Goal: Task Accomplishment & Management: Use online tool/utility

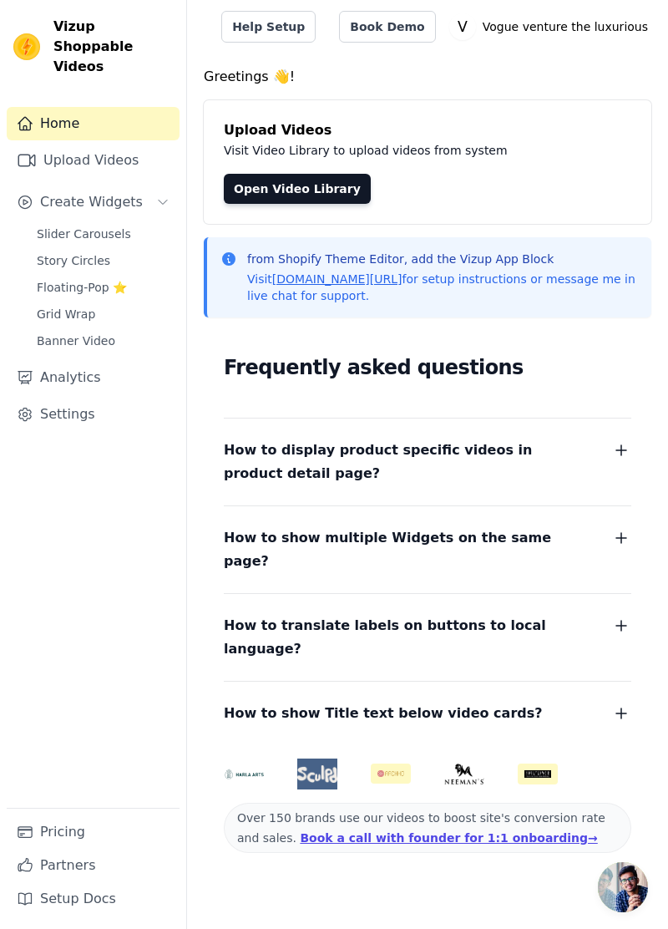
click at [112, 226] on span "Slider Carousels" at bounding box center [84, 234] width 94 height 17
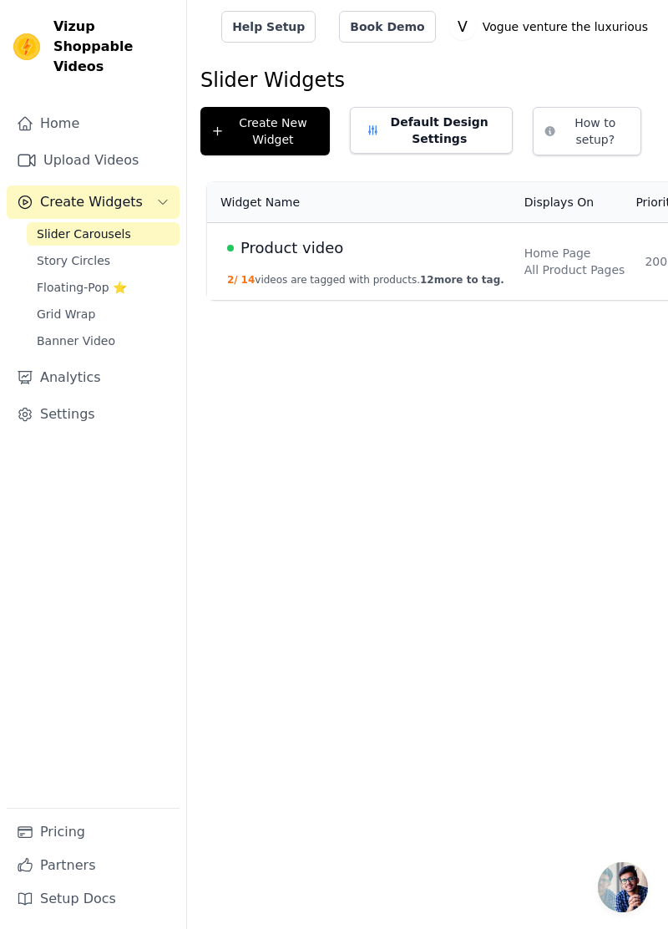
click at [398, 233] on td "Product video 2 / 14 videos are tagged with products. 12 more to tag." at bounding box center [360, 262] width 307 height 78
click at [397, 233] on td "Product video 2 / 14 videos are tagged with products. 12 more to tag." at bounding box center [360, 262] width 307 height 78
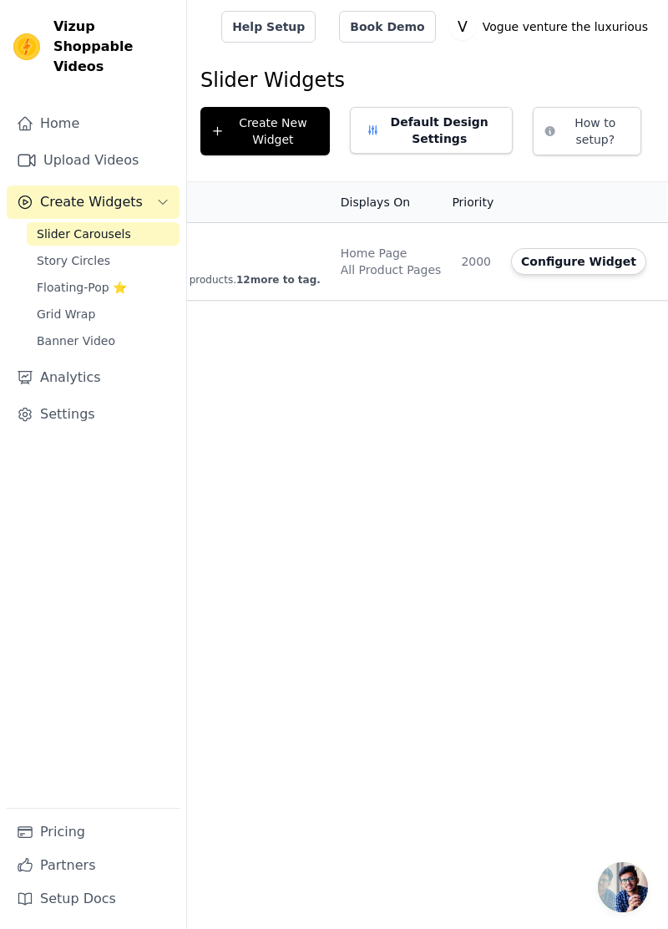
click at [526, 267] on button "Configure Widget" at bounding box center [578, 261] width 135 height 27
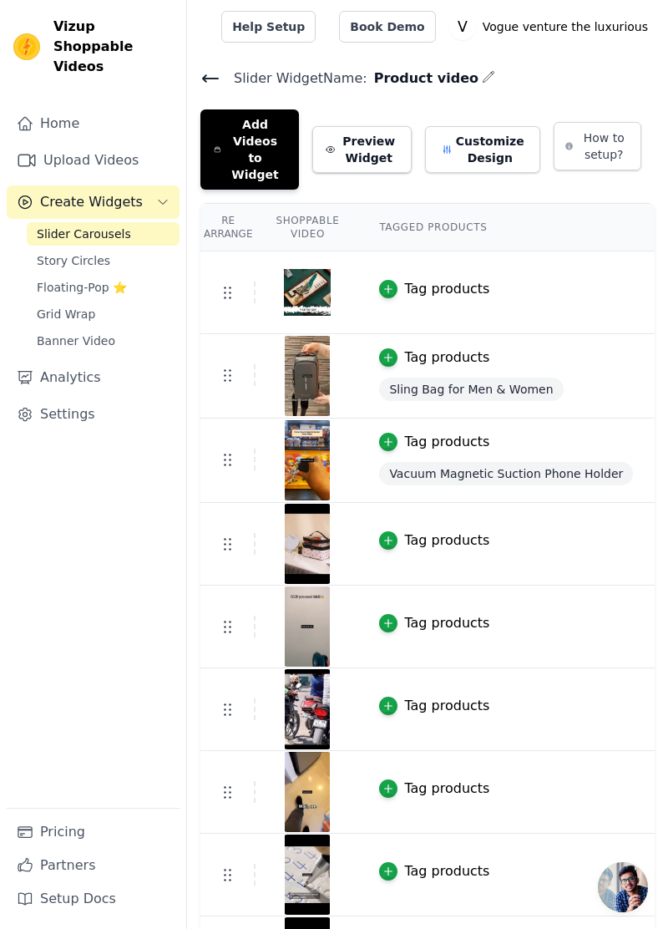
click at [277, 122] on button "Add Videos to Widget" at bounding box center [250, 149] width 99 height 80
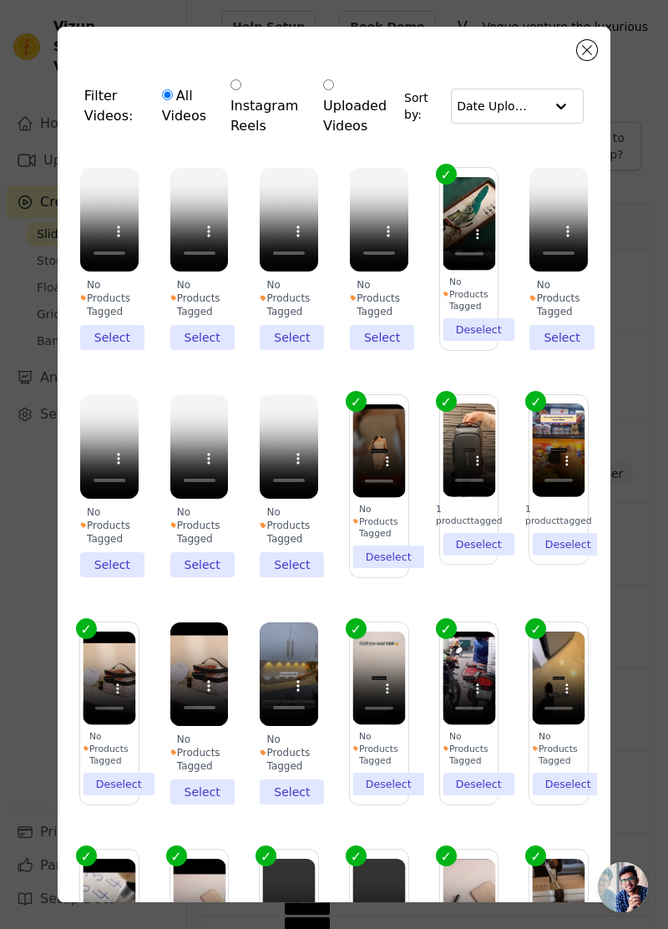
click at [267, 85] on label "Instagram Reels" at bounding box center [265, 106] width 71 height 62
click at [241, 85] on input "Instagram Reels" at bounding box center [236, 84] width 11 height 11
radio input "true"
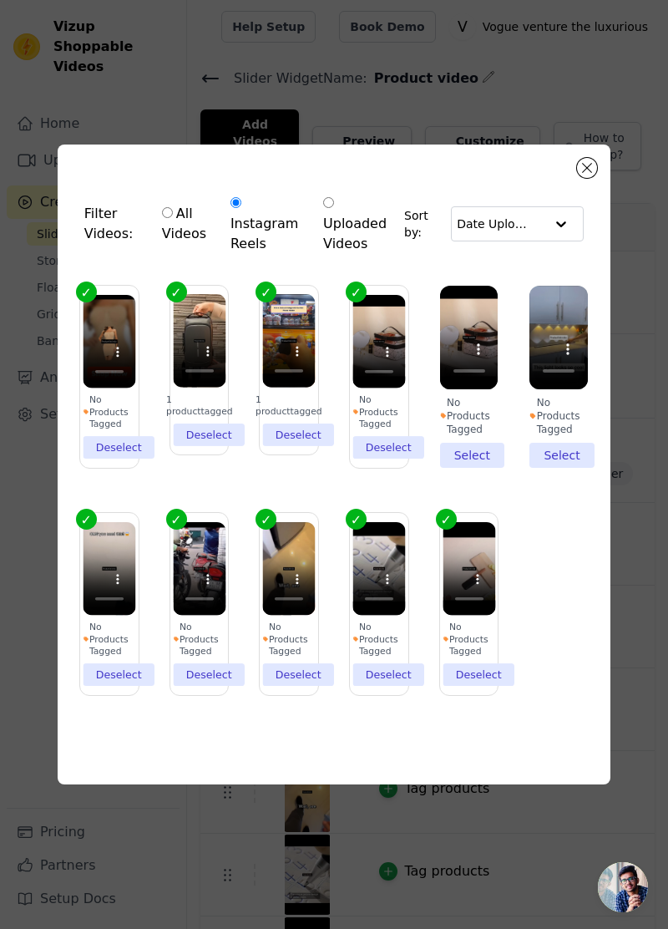
click at [559, 241] on div at bounding box center [561, 223] width 33 height 33
click at [339, 244] on label "Uploaded Videos" at bounding box center [360, 224] width 74 height 62
click at [334, 208] on input "Uploaded Videos" at bounding box center [328, 202] width 11 height 11
radio input "true"
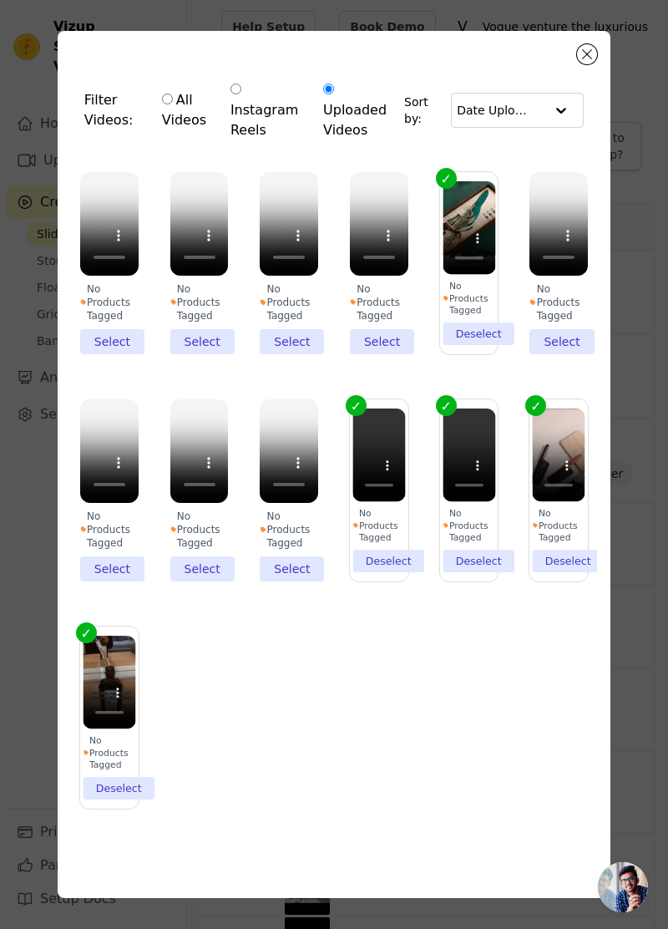
click at [174, 117] on div "All Videos Instagram Reels Uploaded Videos" at bounding box center [278, 110] width 251 height 79
click at [172, 104] on input "All Videos" at bounding box center [167, 99] width 11 height 11
radio input "true"
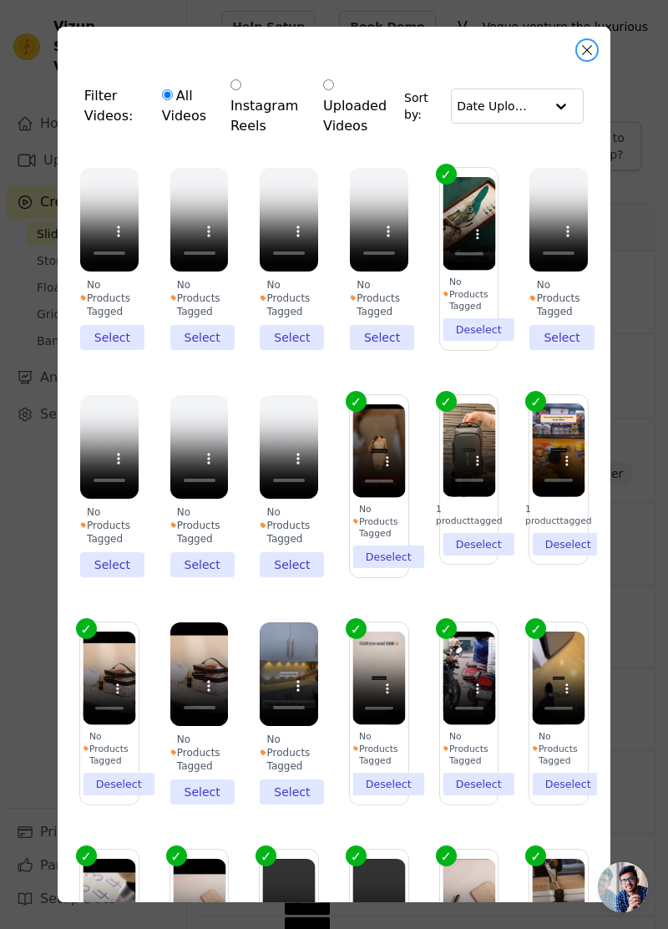
click at [587, 50] on button "Close modal" at bounding box center [587, 50] width 20 height 20
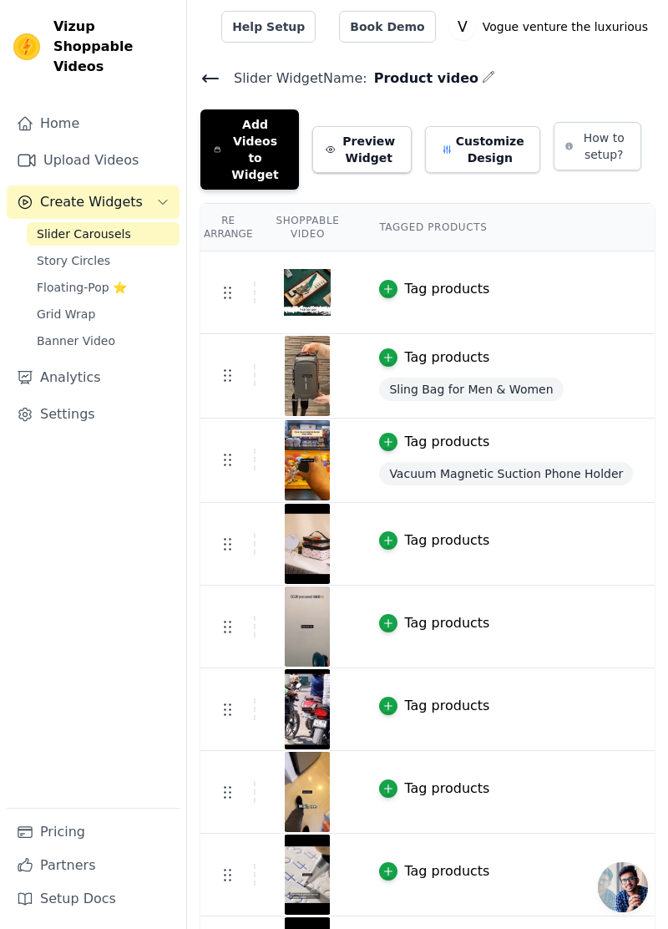
click at [86, 252] on span "Story Circles" at bounding box center [74, 260] width 74 height 17
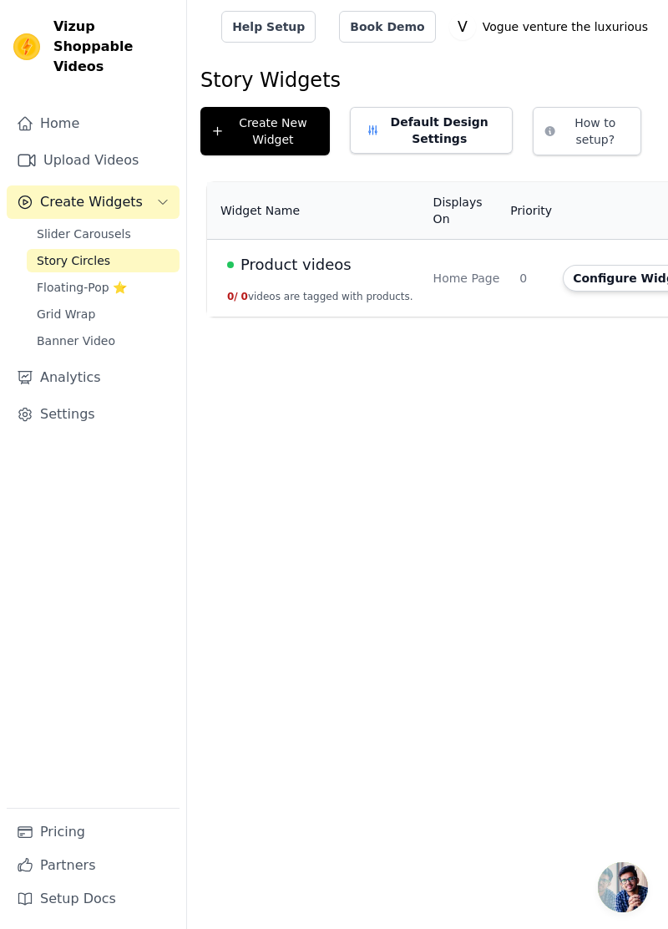
click at [110, 279] on span "Floating-Pop ⭐" at bounding box center [82, 287] width 90 height 17
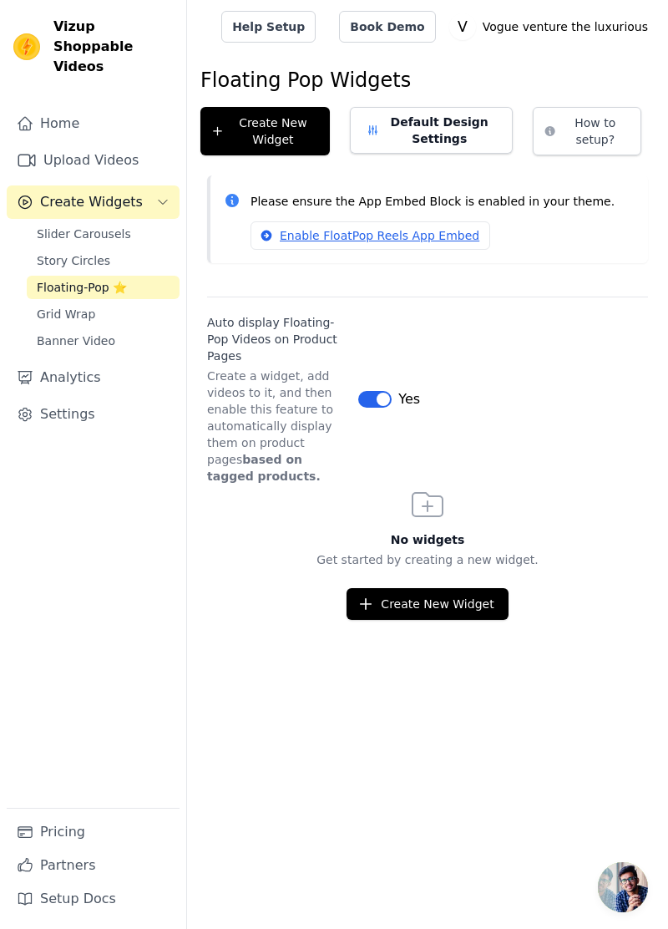
click at [102, 333] on span "Banner Video" at bounding box center [76, 341] width 79 height 17
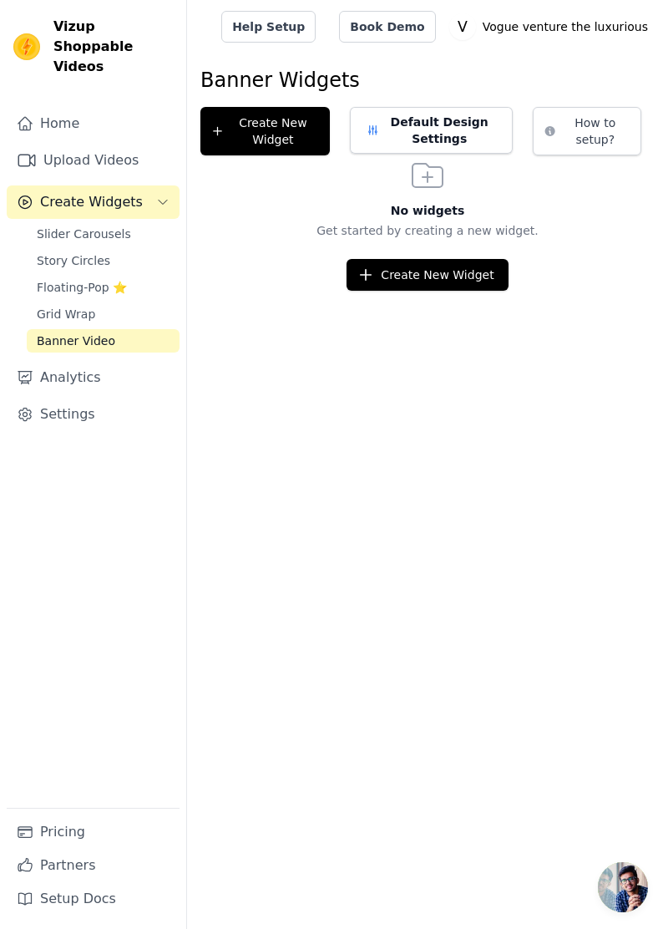
click at [55, 306] on span "Grid Wrap" at bounding box center [66, 314] width 58 height 17
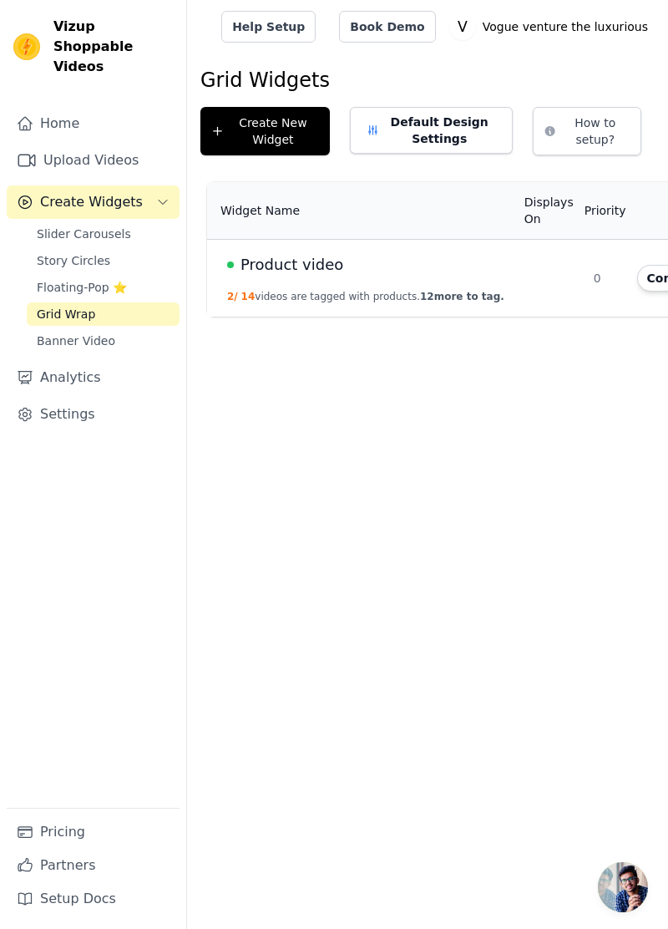
click at [108, 222] on link "Slider Carousels" at bounding box center [103, 233] width 153 height 23
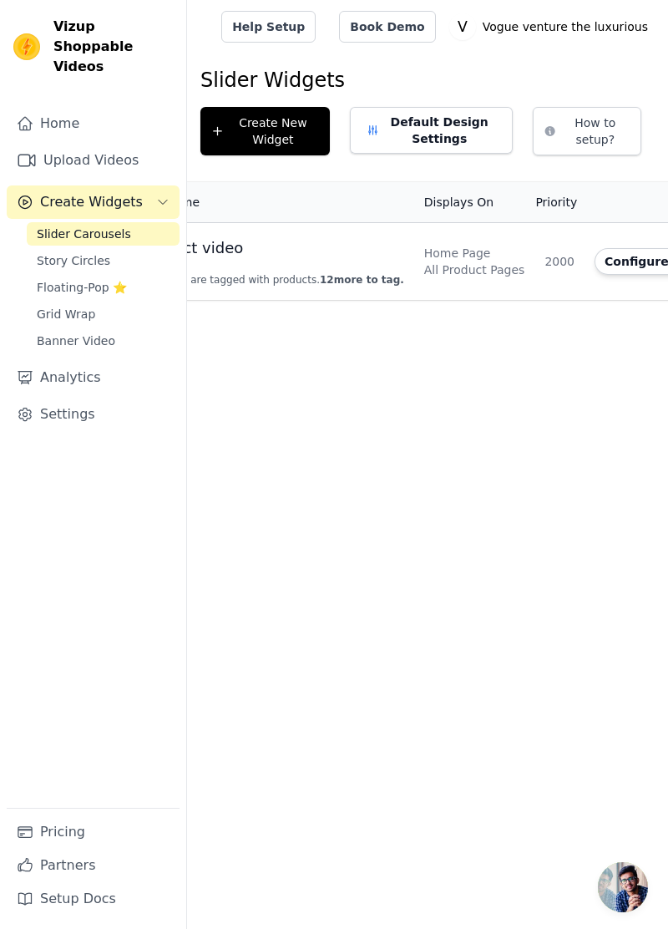
scroll to position [0, 184]
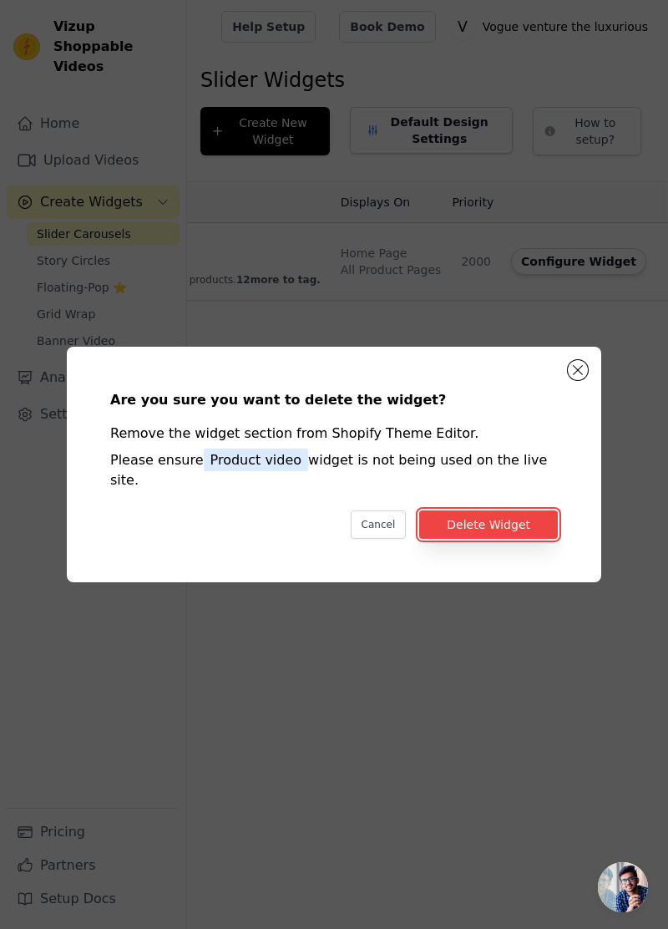
click at [509, 539] on button "Delete Widget" at bounding box center [488, 525] width 139 height 28
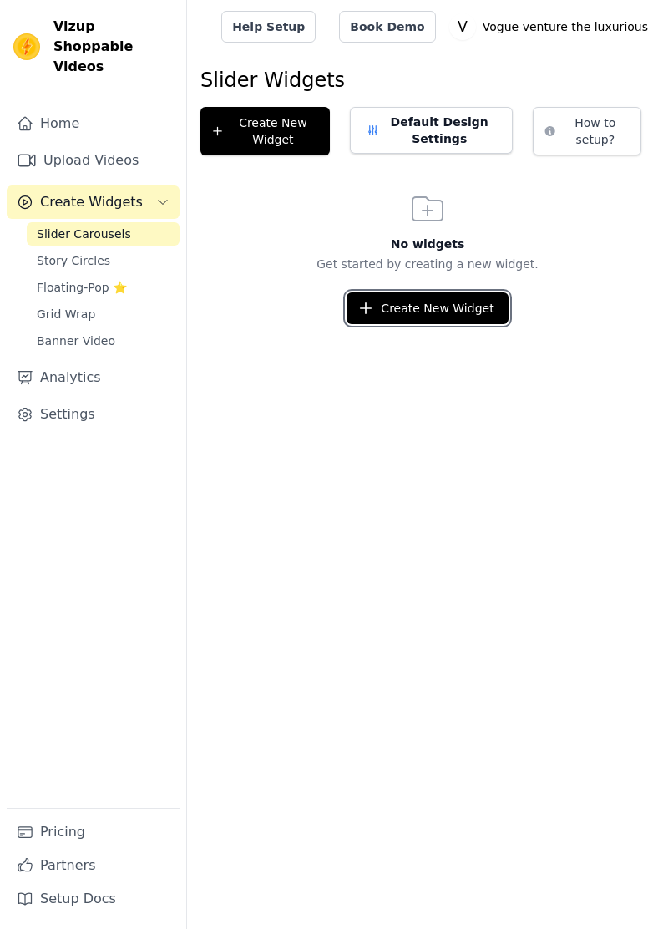
click at [409, 302] on button "Create New Widget" at bounding box center [427, 308] width 161 height 32
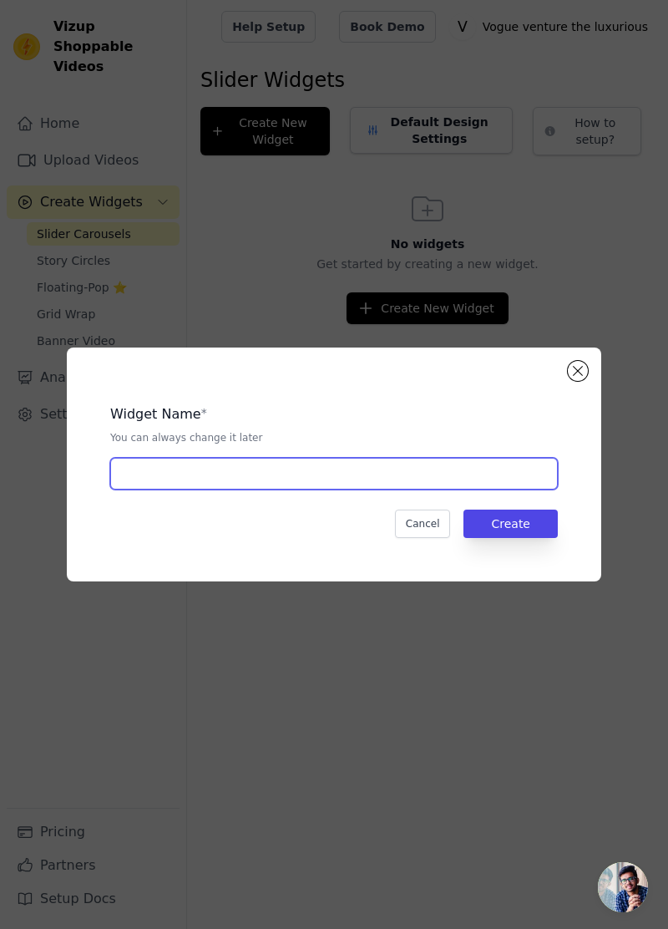
click at [427, 490] on input "text" at bounding box center [334, 474] width 448 height 32
type input "Product video"
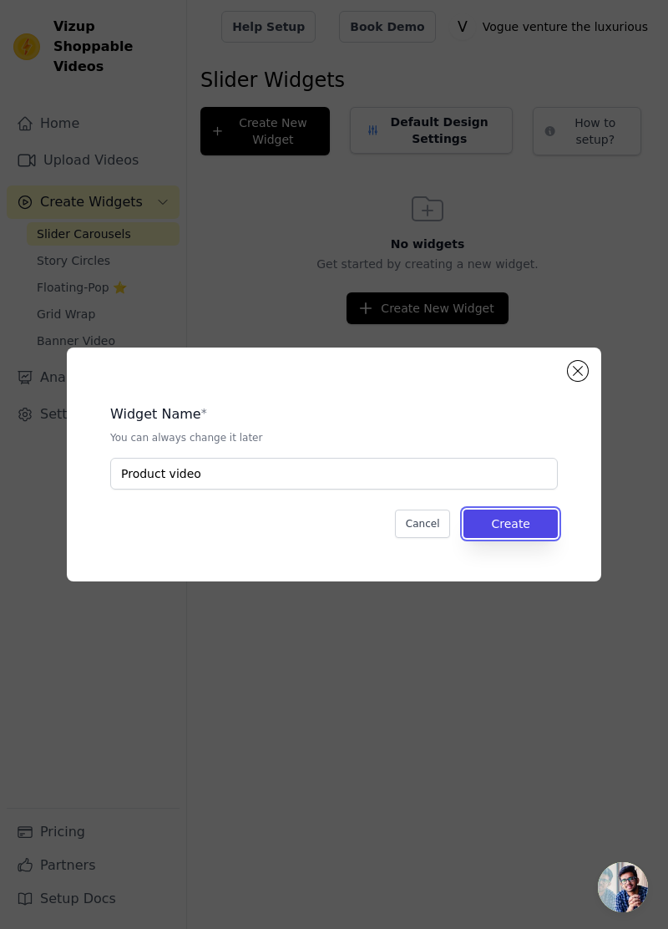
click at [535, 538] on button "Create" at bounding box center [511, 524] width 94 height 28
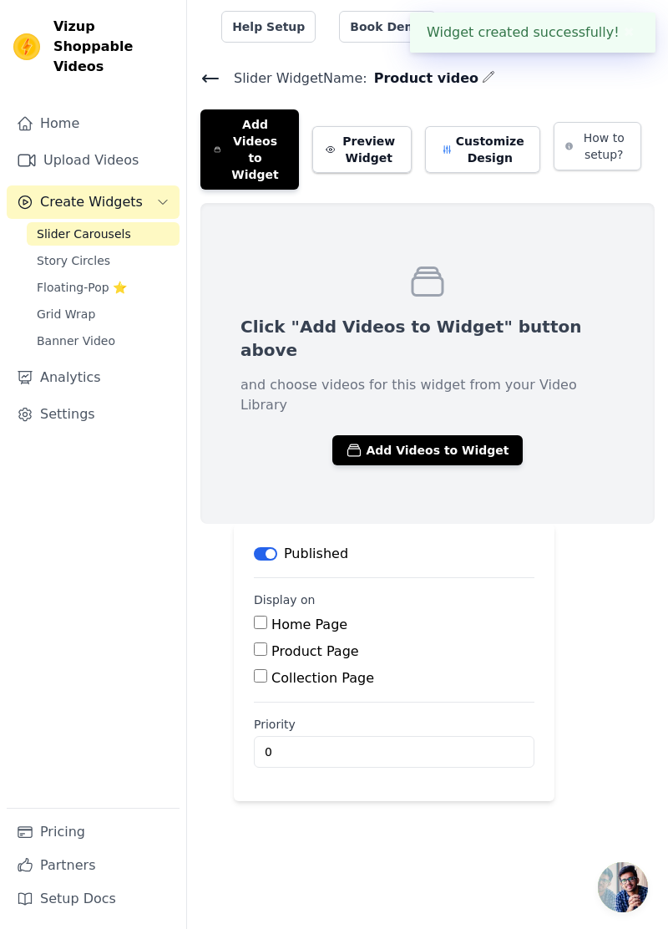
click at [263, 616] on input "Home Page" at bounding box center [260, 622] width 13 height 13
checkbox input "true"
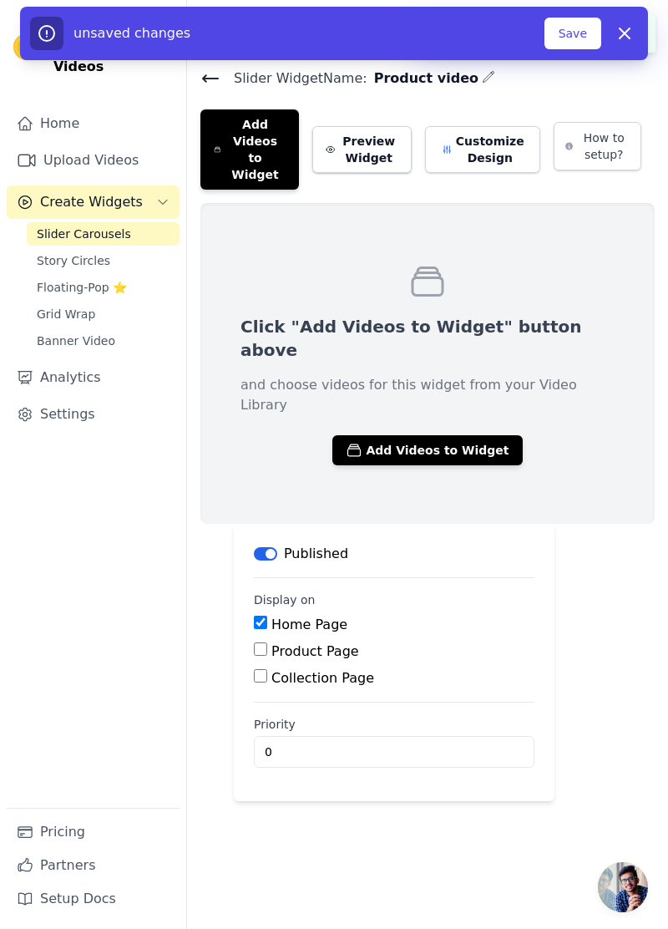
click at [424, 435] on button "Add Videos to Widget" at bounding box center [428, 450] width 190 height 30
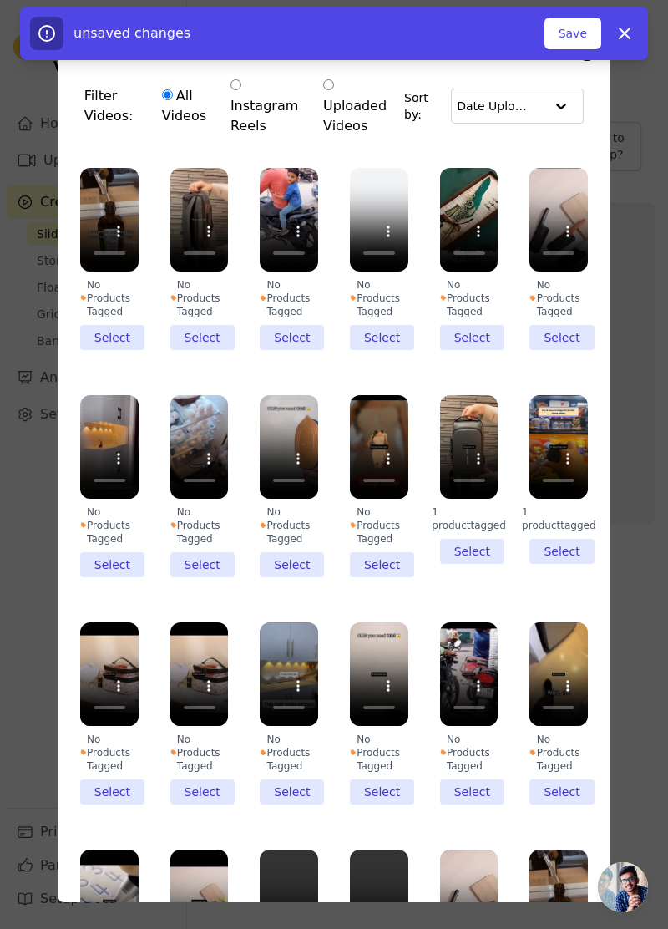
click at [106, 327] on li "No Products Tagged Select" at bounding box center [109, 259] width 58 height 182
click at [0, 0] on input "No Products Tagged Select" at bounding box center [0, 0] width 0 height 0
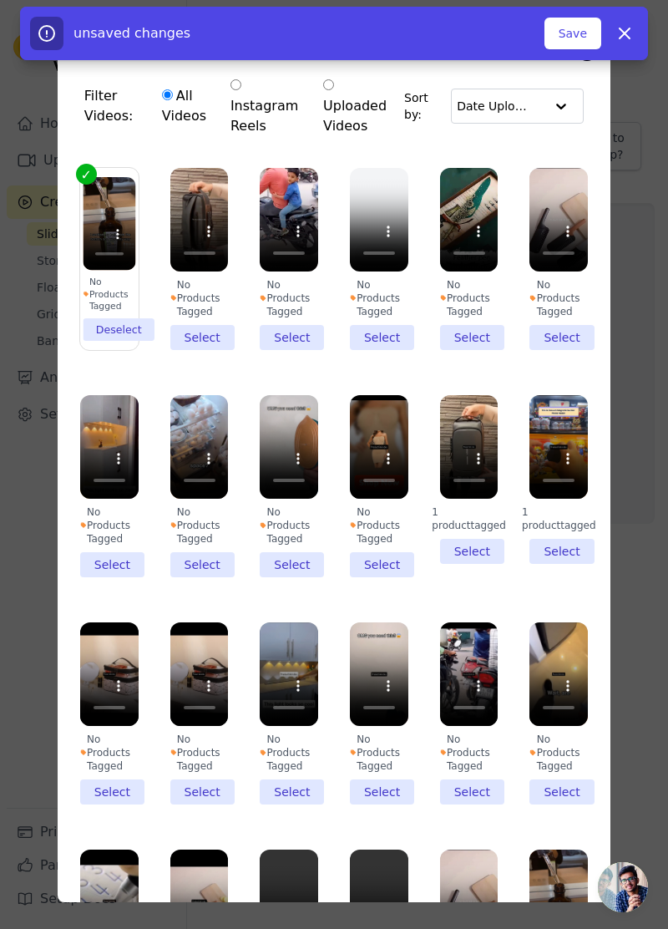
click at [206, 319] on li "No Products Tagged Select" at bounding box center [199, 259] width 58 height 182
click at [0, 0] on input "No Products Tagged Select" at bounding box center [0, 0] width 0 height 0
click at [299, 323] on li "No Products Tagged Select" at bounding box center [289, 259] width 58 height 182
click at [0, 0] on input "No Products Tagged Select" at bounding box center [0, 0] width 0 height 0
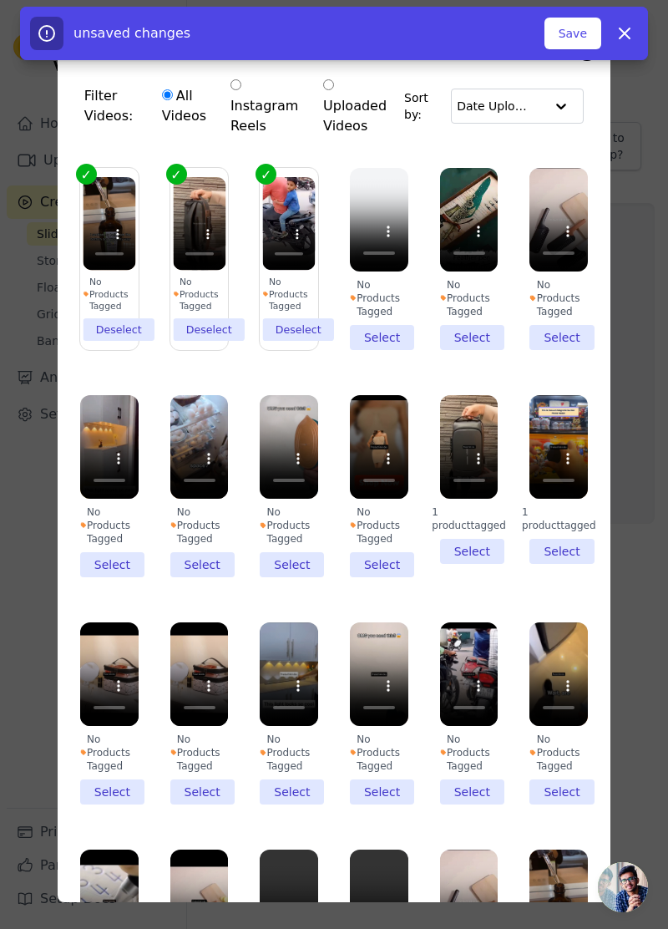
click at [478, 330] on li "No Products Tagged Select" at bounding box center [469, 259] width 58 height 182
click at [0, 0] on input "No Products Tagged Select" at bounding box center [0, 0] width 0 height 0
click at [550, 321] on li "No Products Tagged Select" at bounding box center [559, 259] width 58 height 182
click at [0, 0] on input "No Products Tagged Select" at bounding box center [0, 0] width 0 height 0
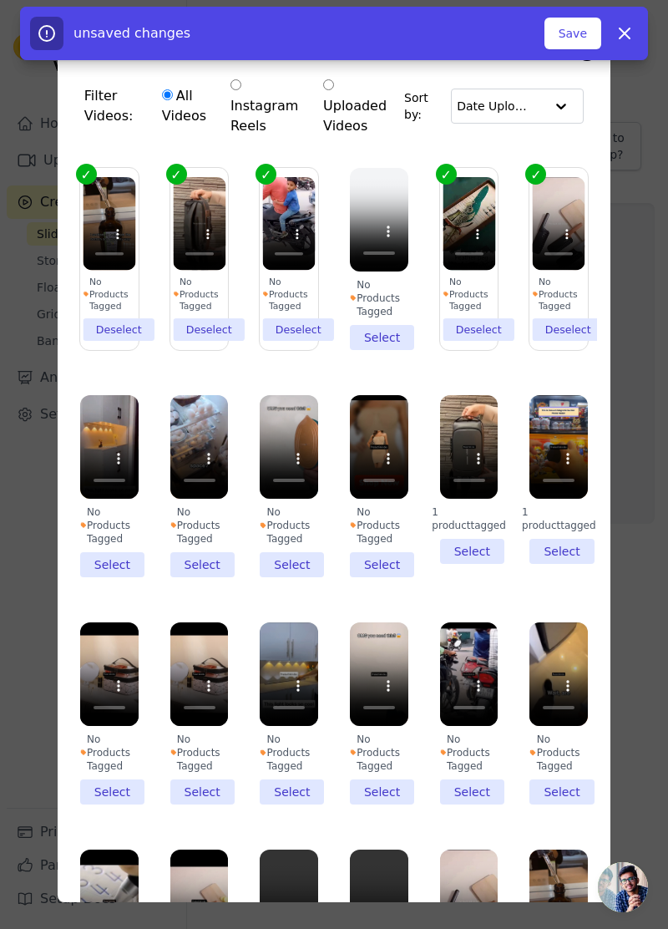
click at [110, 551] on li "No Products Tagged Select" at bounding box center [109, 486] width 58 height 182
click at [0, 0] on input "No Products Tagged Select" at bounding box center [0, 0] width 0 height 0
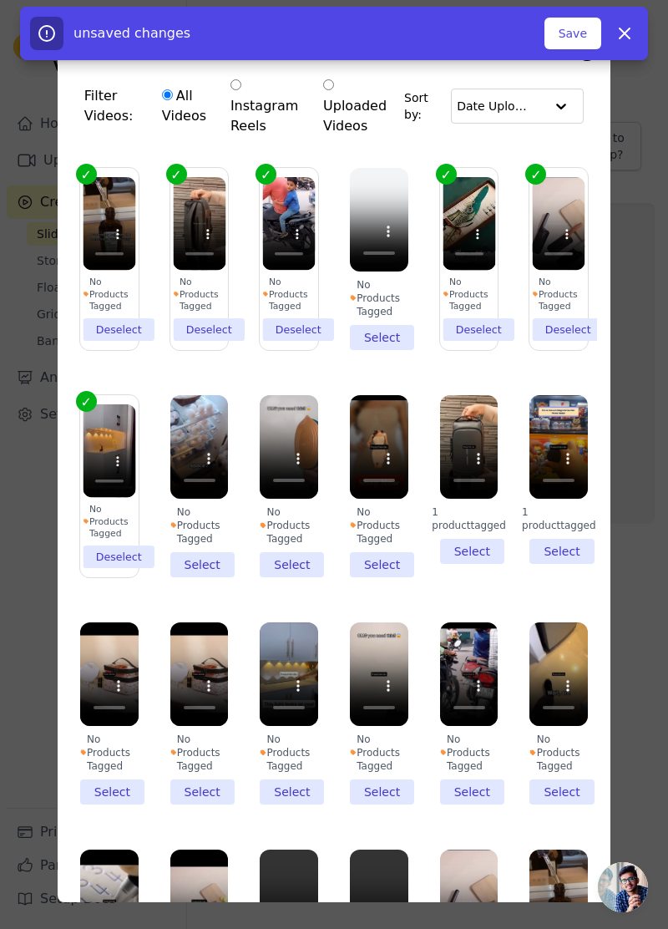
click at [202, 547] on li "No Products Tagged Select" at bounding box center [199, 486] width 58 height 182
click at [0, 0] on input "No Products Tagged Select" at bounding box center [0, 0] width 0 height 0
click at [305, 551] on li "No Products Tagged Select" at bounding box center [289, 486] width 58 height 182
click at [0, 0] on input "No Products Tagged Select" at bounding box center [0, 0] width 0 height 0
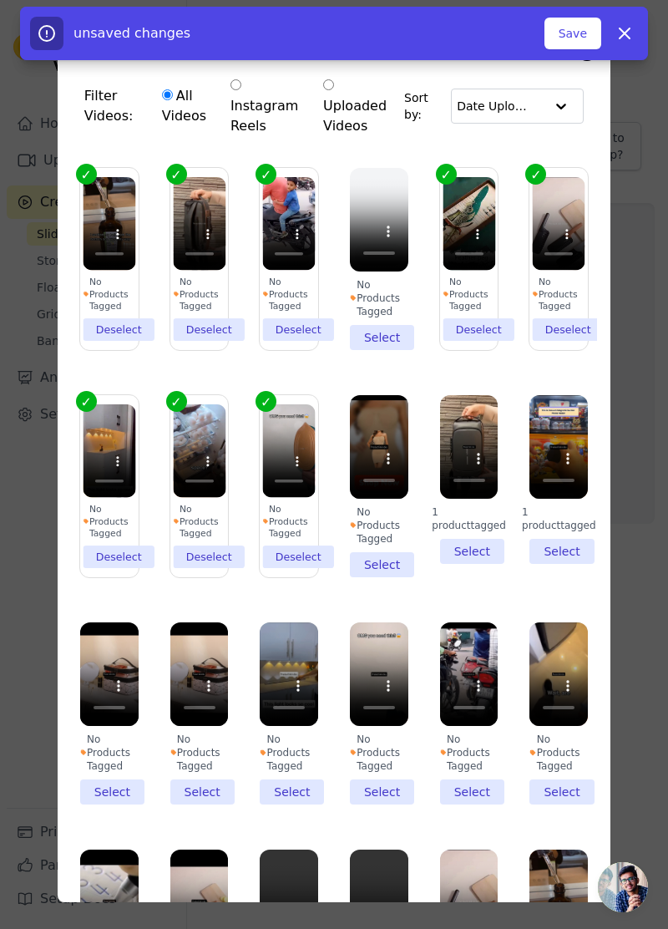
click at [396, 555] on li "No Products Tagged Select" at bounding box center [379, 486] width 58 height 182
click at [0, 0] on input "No Products Tagged Select" at bounding box center [0, 0] width 0 height 0
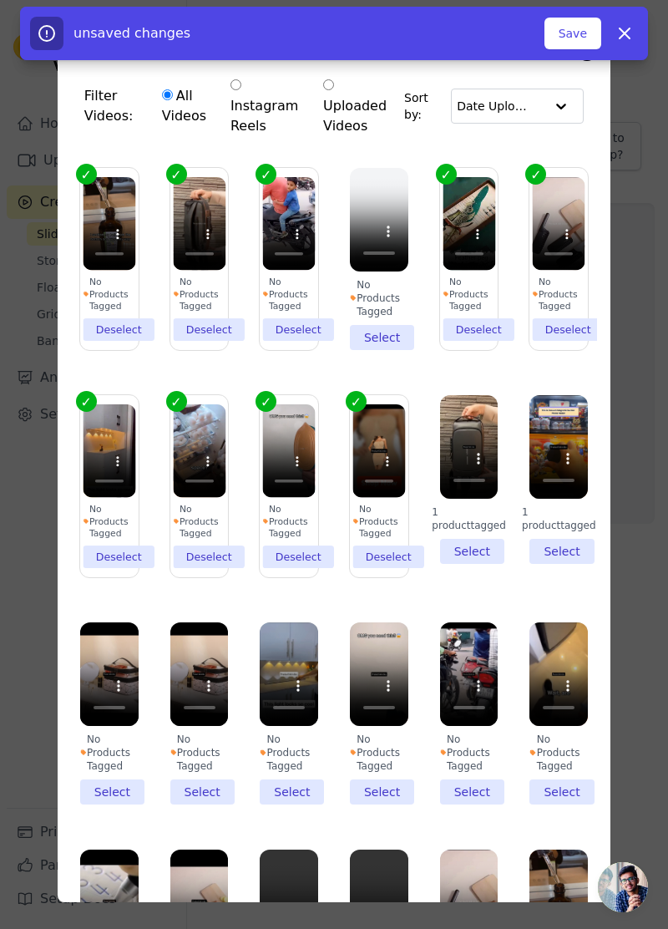
click at [565, 548] on li "1 product tagged Select" at bounding box center [559, 479] width 58 height 169
click at [0, 0] on input "1 product tagged Select" at bounding box center [0, 0] width 0 height 0
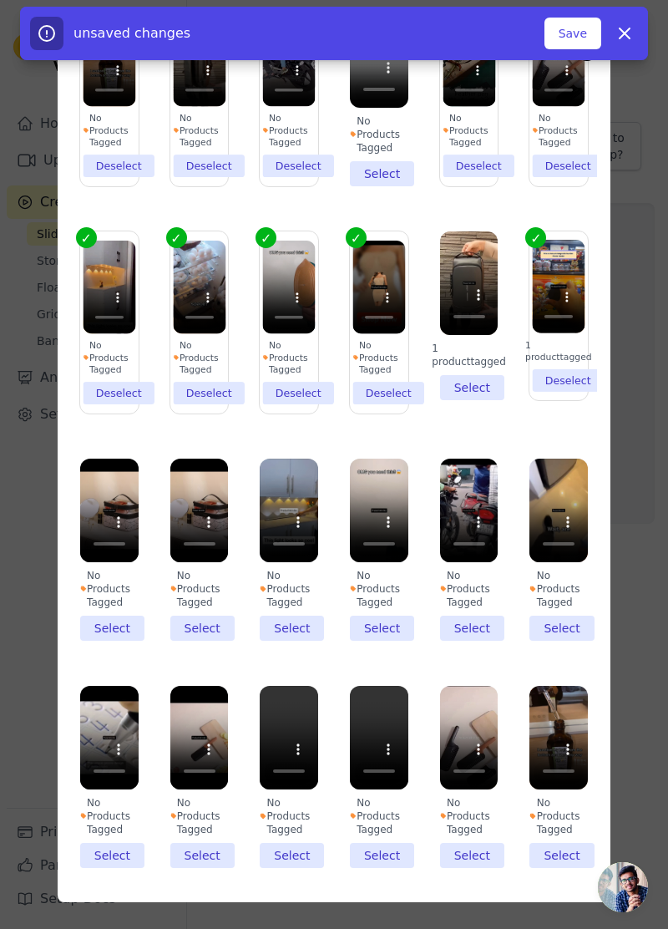
click at [384, 860] on li "No Products Tagged Select" at bounding box center [379, 777] width 58 height 182
click at [0, 0] on input "No Products Tagged Select" at bounding box center [0, 0] width 0 height 0
click at [305, 853] on li "No Products Tagged Select" at bounding box center [289, 777] width 58 height 182
click at [0, 0] on input "No Products Tagged Select" at bounding box center [0, 0] width 0 height 0
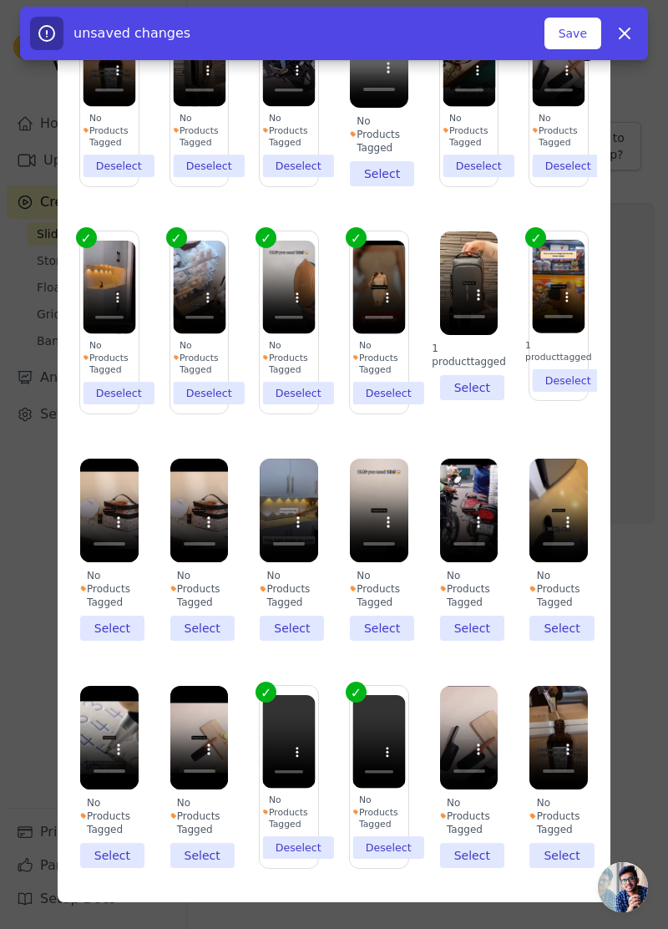
scroll to position [0, 0]
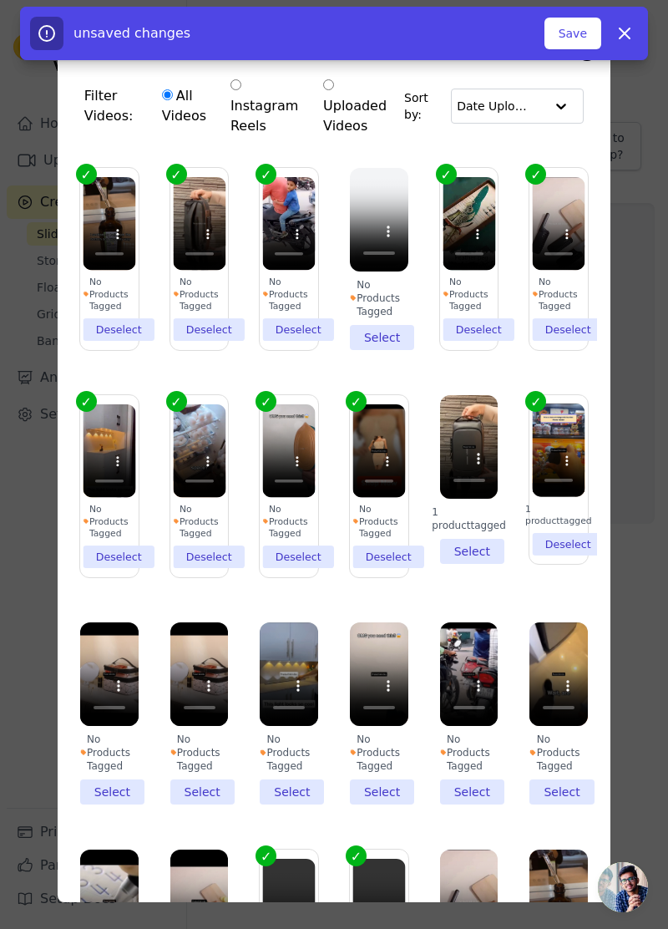
click at [577, 28] on button "Save" at bounding box center [573, 34] width 57 height 32
click at [657, 363] on div "Filter Videos: All Videos Instagram Reels Uploaded Videos Sort by: Date Uploade…" at bounding box center [334, 464] width 668 height 929
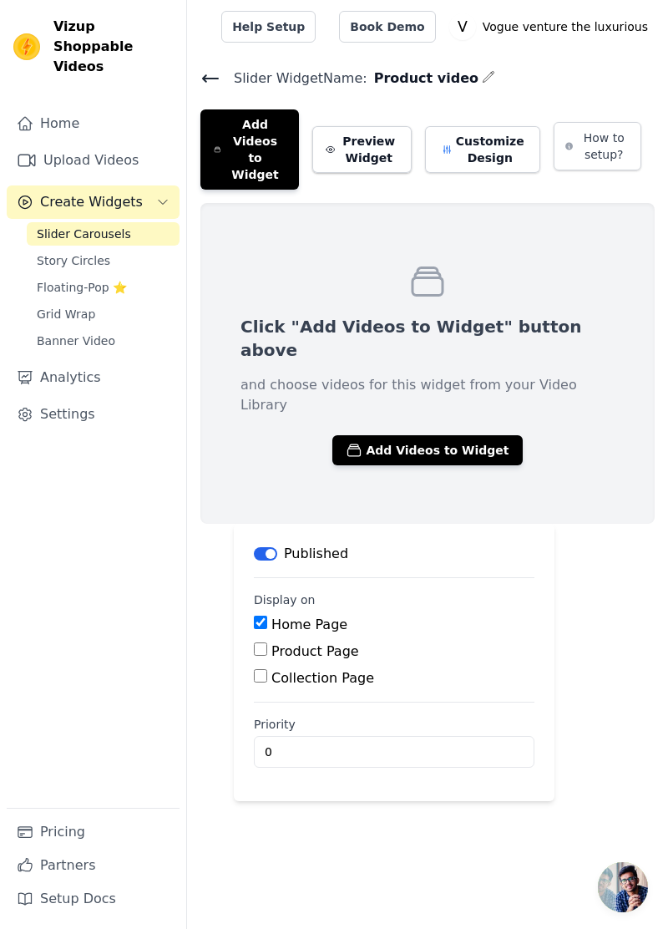
click at [438, 435] on button "Add Videos to Widget" at bounding box center [428, 450] width 190 height 30
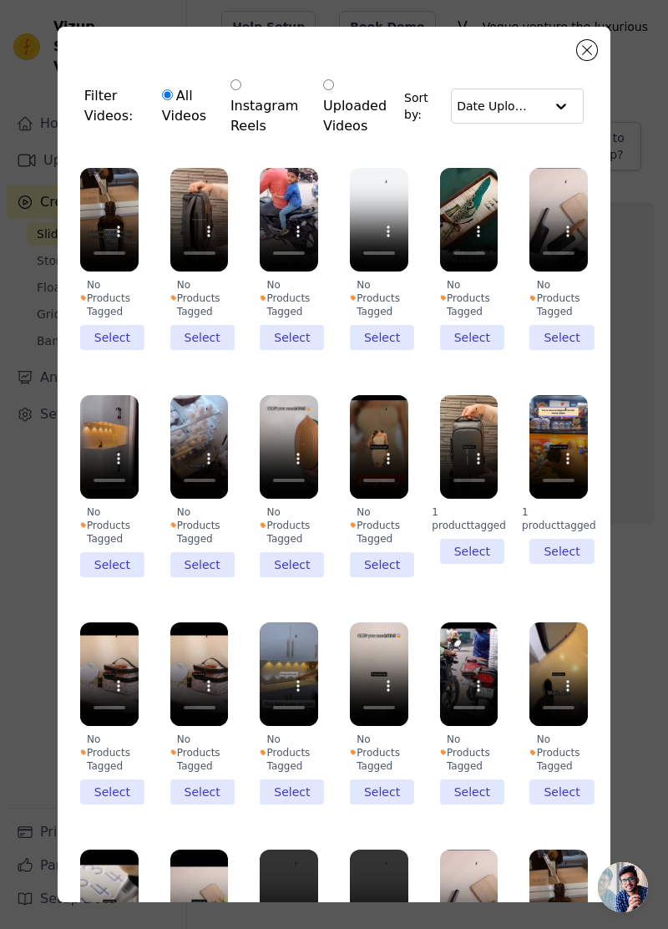
click at [206, 327] on li "No Products Tagged Select" at bounding box center [199, 259] width 58 height 182
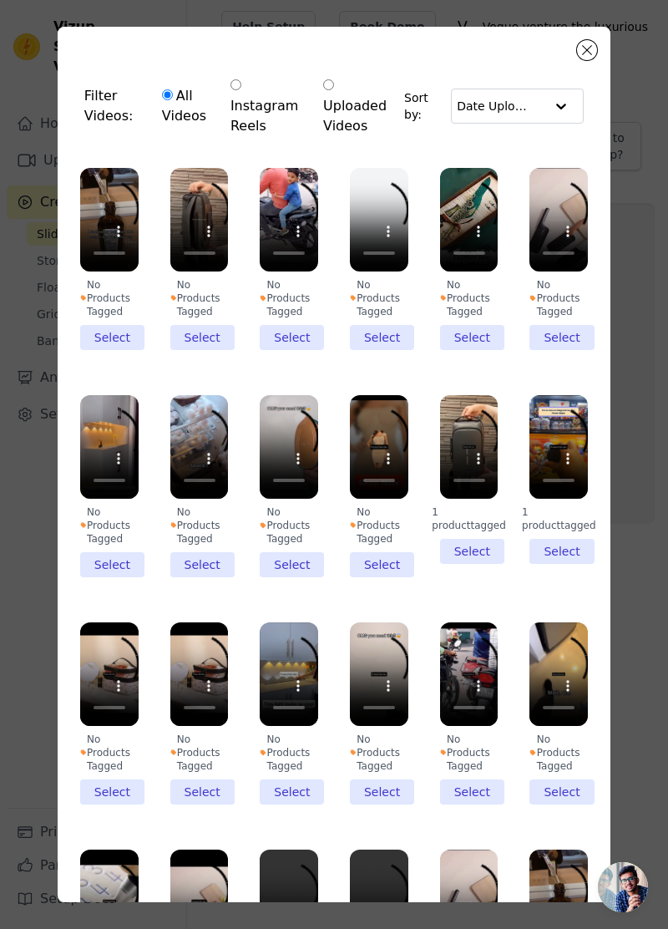
click at [0, 0] on input "No Products Tagged Select" at bounding box center [0, 0] width 0 height 0
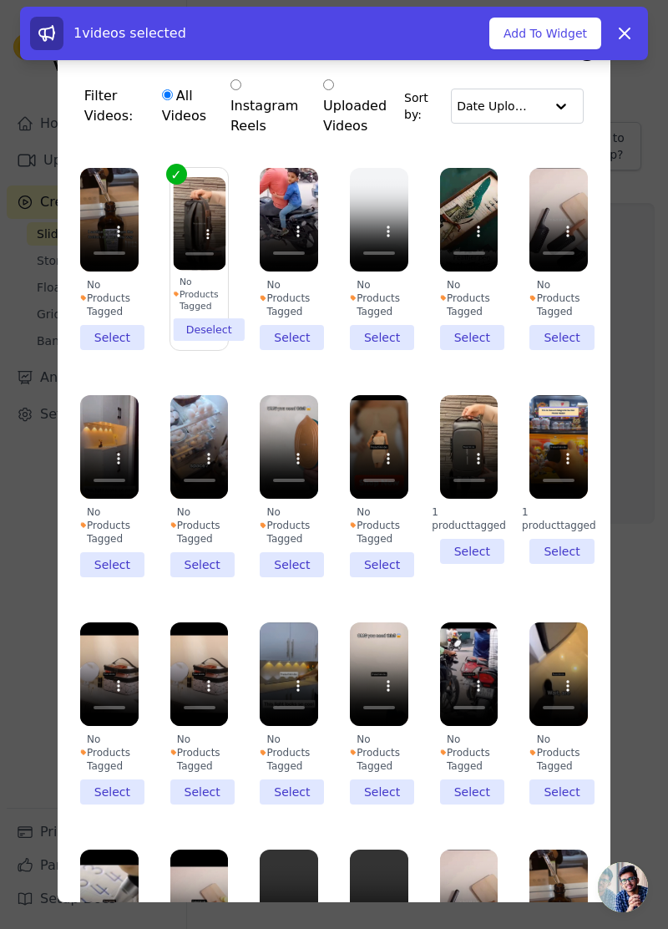
click at [92, 324] on li "No Products Tagged Select" at bounding box center [109, 259] width 58 height 182
click at [0, 0] on input "No Products Tagged Select" at bounding box center [0, 0] width 0 height 0
click at [294, 335] on li "No Products Tagged Select" at bounding box center [289, 259] width 58 height 182
click at [0, 0] on input "No Products Tagged Select" at bounding box center [0, 0] width 0 height 0
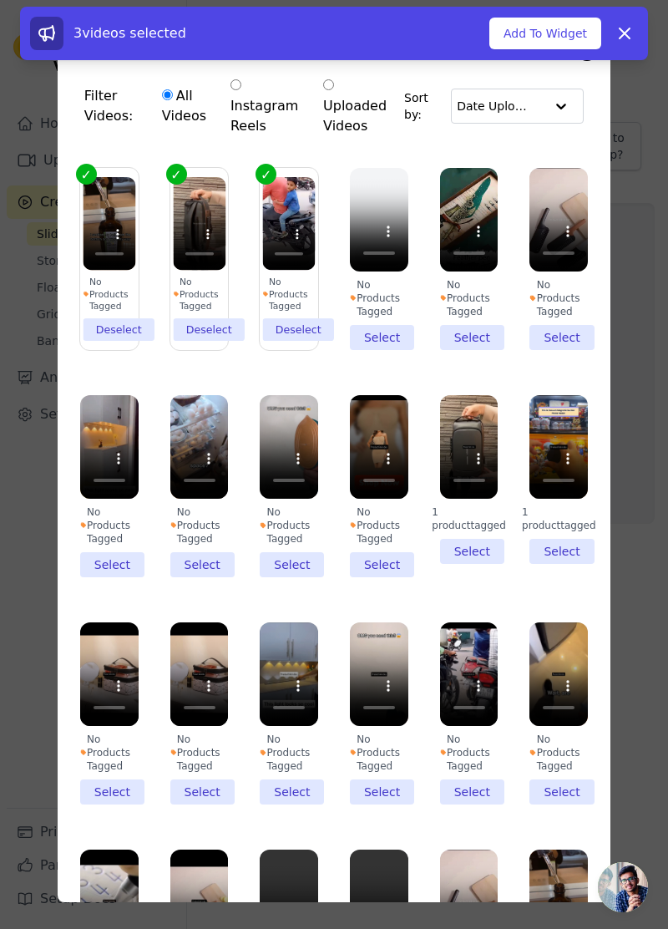
click at [474, 332] on li "No Products Tagged Select" at bounding box center [469, 259] width 58 height 182
click at [0, 0] on input "No Products Tagged Select" at bounding box center [0, 0] width 0 height 0
click at [555, 336] on li "No Products Tagged Select" at bounding box center [559, 259] width 58 height 182
click at [0, 0] on input "No Products Tagged Select" at bounding box center [0, 0] width 0 height 0
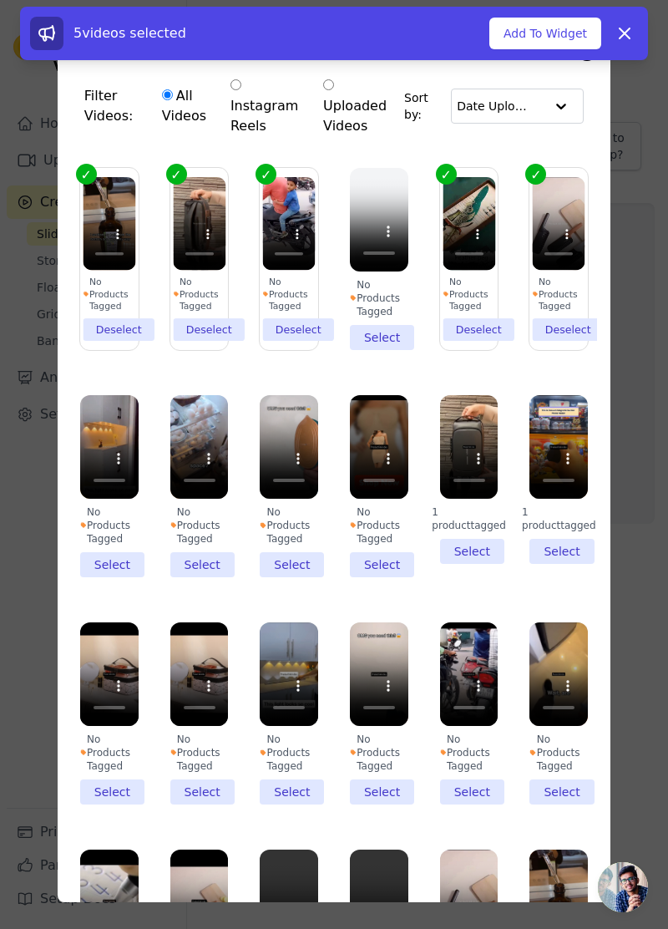
click at [108, 560] on li "No Products Tagged Select" at bounding box center [109, 486] width 58 height 182
click at [0, 0] on input "No Products Tagged Select" at bounding box center [0, 0] width 0 height 0
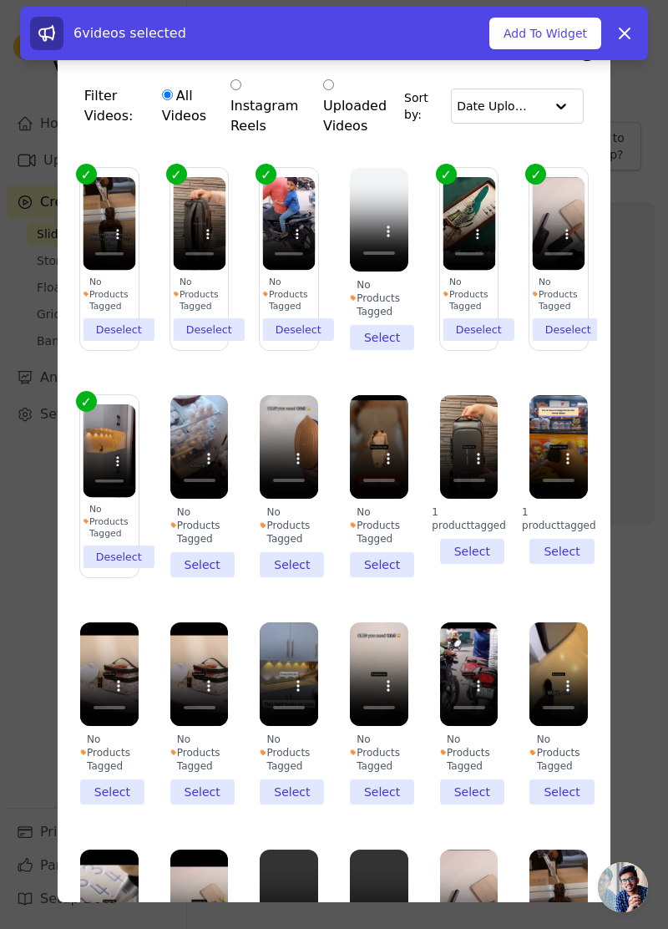
click at [218, 551] on li "No Products Tagged Select" at bounding box center [199, 486] width 58 height 182
click at [0, 0] on input "No Products Tagged Select" at bounding box center [0, 0] width 0 height 0
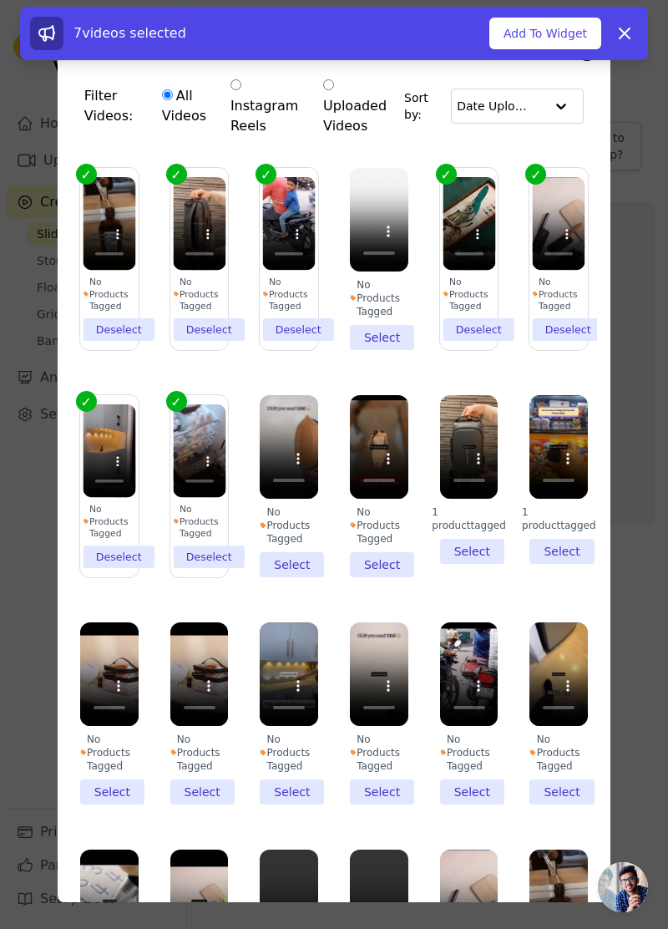
click at [304, 567] on li "No Products Tagged Select" at bounding box center [289, 486] width 58 height 182
click at [0, 0] on input "No Products Tagged Select" at bounding box center [0, 0] width 0 height 0
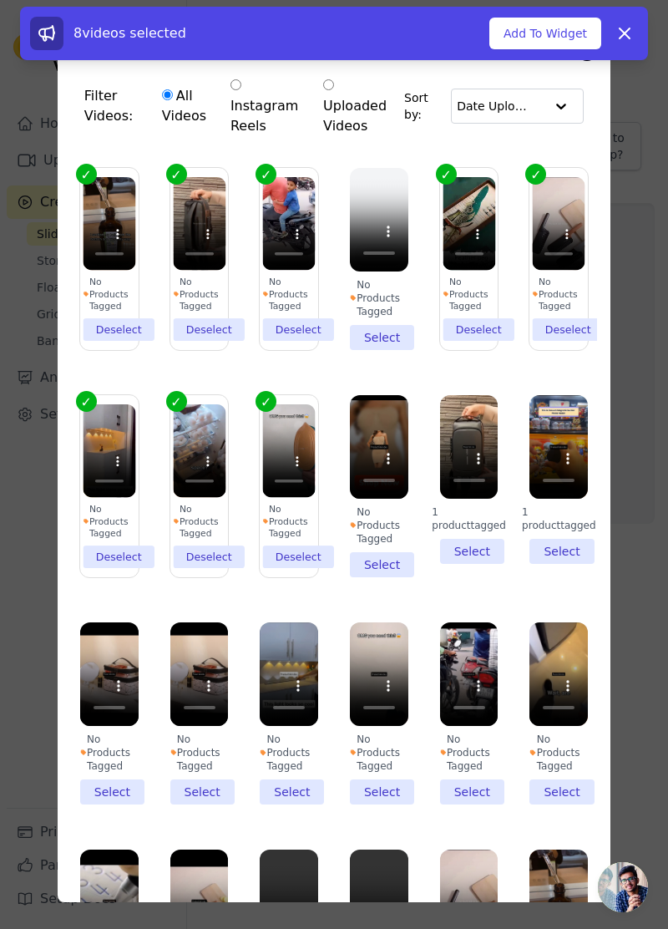
click at [402, 561] on li "No Products Tagged Select" at bounding box center [379, 486] width 58 height 182
click at [0, 0] on input "No Products Tagged Select" at bounding box center [0, 0] width 0 height 0
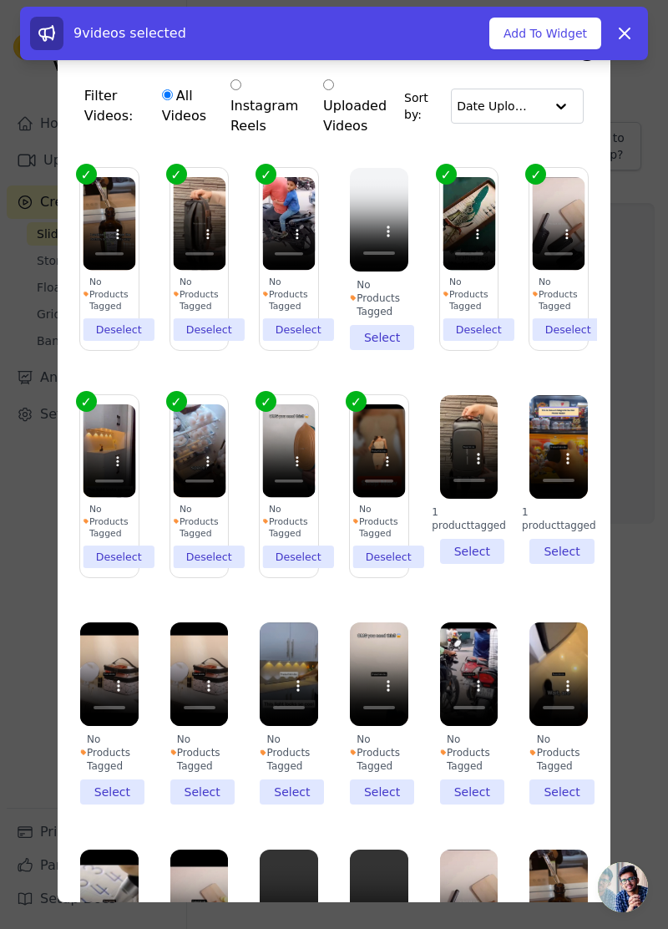
click at [557, 541] on li "1 product tagged Select" at bounding box center [559, 479] width 58 height 169
click at [0, 0] on input "1 product tagged Select" at bounding box center [0, 0] width 0 height 0
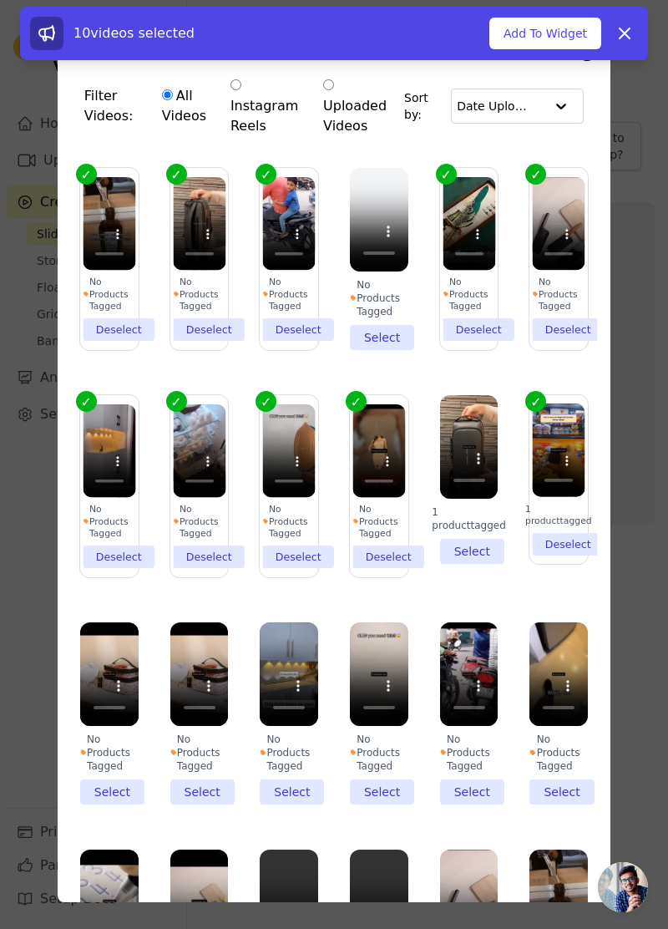
click at [217, 789] on li "No Products Tagged Select" at bounding box center [199, 713] width 58 height 182
click at [0, 0] on input "No Products Tagged Select" at bounding box center [0, 0] width 0 height 0
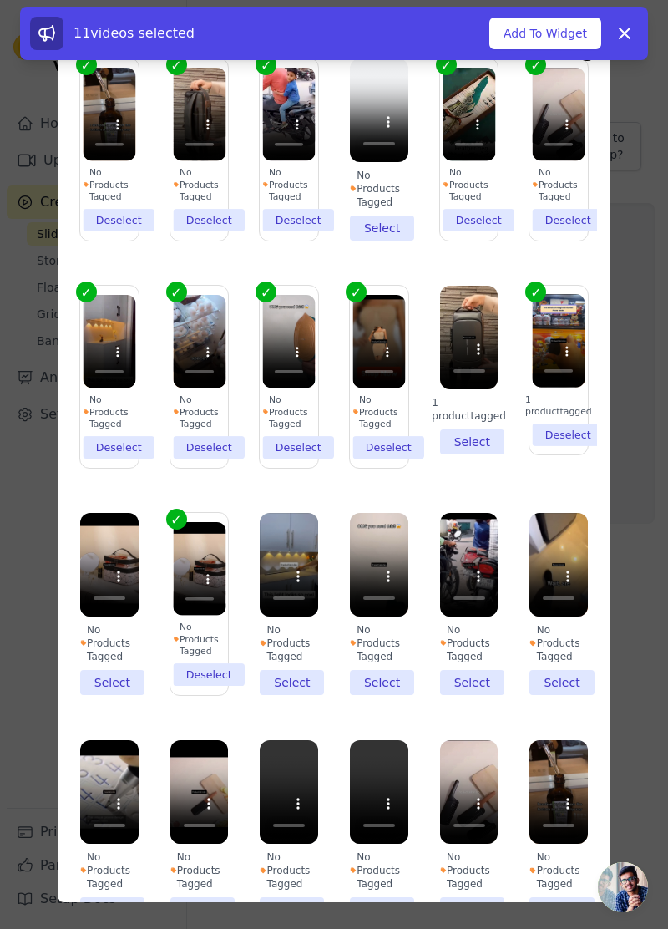
scroll to position [164, 0]
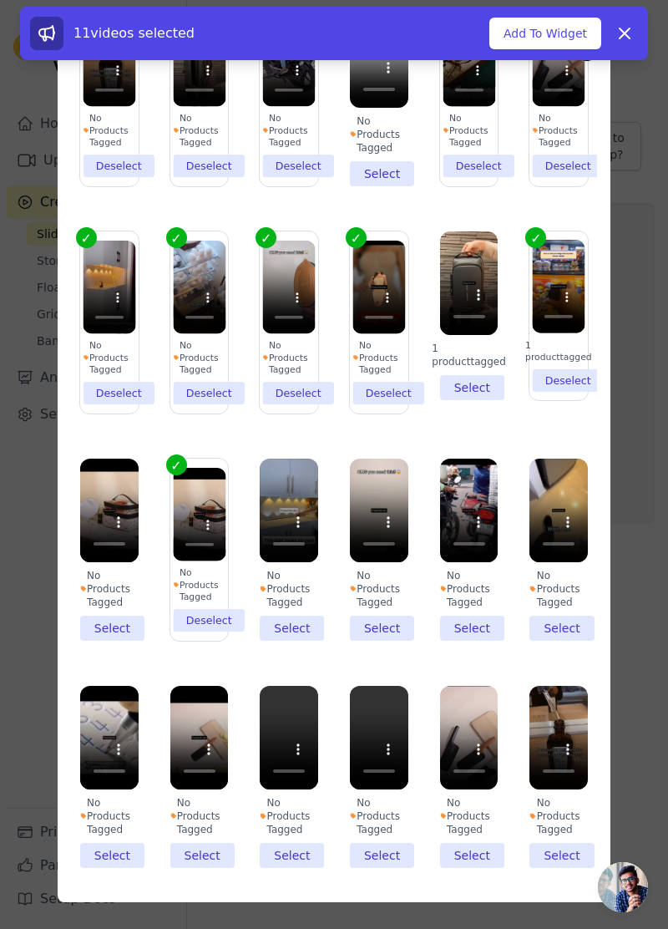
click at [394, 623] on li "No Products Tagged Select" at bounding box center [379, 550] width 58 height 182
click at [0, 0] on input "No Products Tagged Select" at bounding box center [0, 0] width 0 height 0
click at [122, 851] on li "No Products Tagged Select" at bounding box center [109, 777] width 58 height 182
click at [0, 0] on input "No Products Tagged Select" at bounding box center [0, 0] width 0 height 0
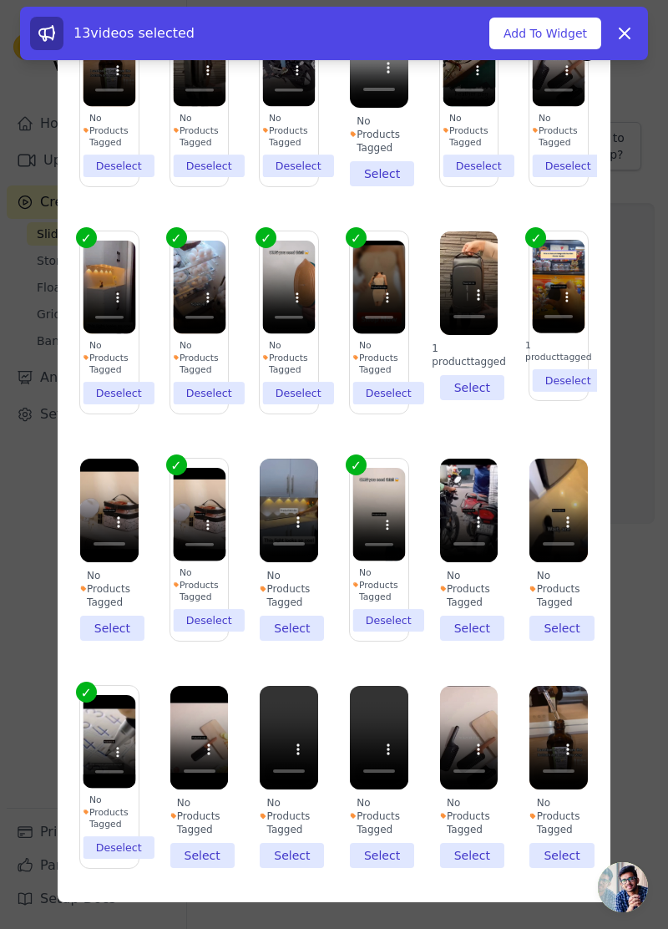
click at [386, 856] on li "No Products Tagged Select" at bounding box center [379, 777] width 58 height 182
click at [0, 0] on input "No Products Tagged Select" at bounding box center [0, 0] width 0 height 0
click at [293, 844] on li "No Products Tagged Select" at bounding box center [289, 777] width 58 height 182
click at [0, 0] on input "No Products Tagged Select" at bounding box center [0, 0] width 0 height 0
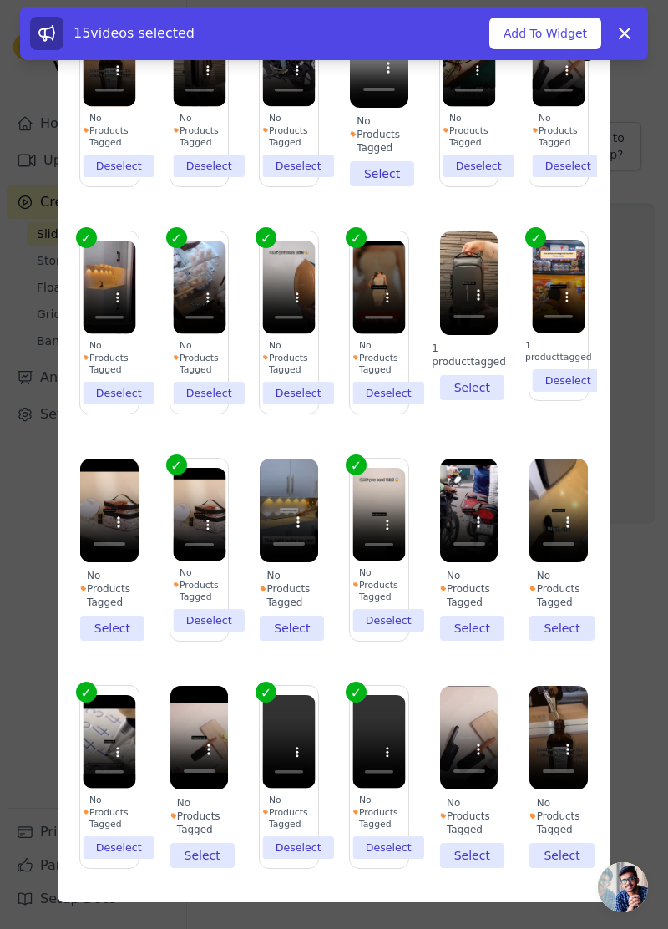
click at [558, 38] on button "Add To Widget" at bounding box center [546, 34] width 112 height 32
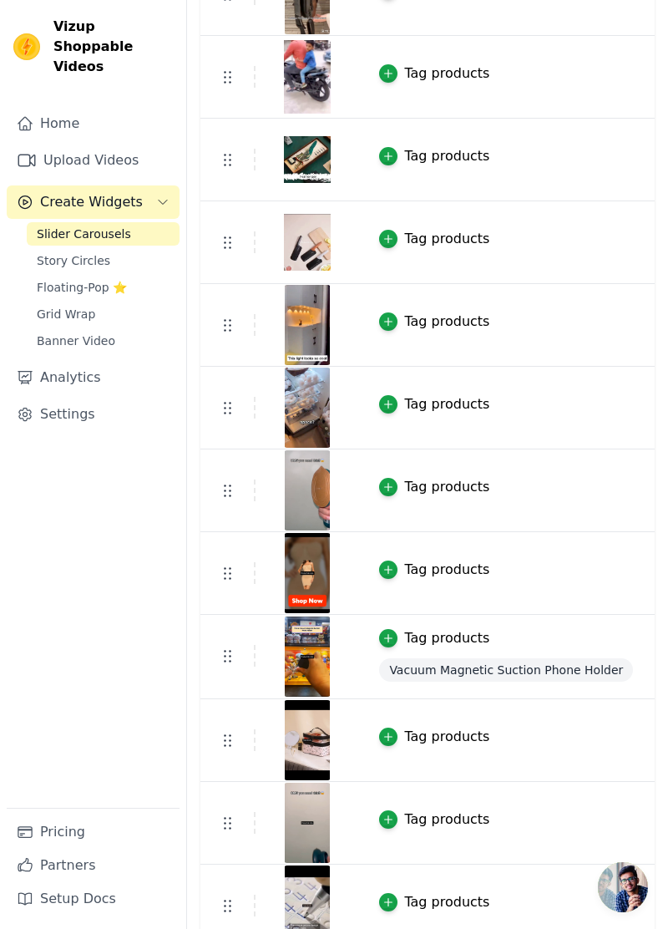
scroll to position [0, 0]
